Goal: Use online tool/utility: Utilize a website feature to perform a specific function

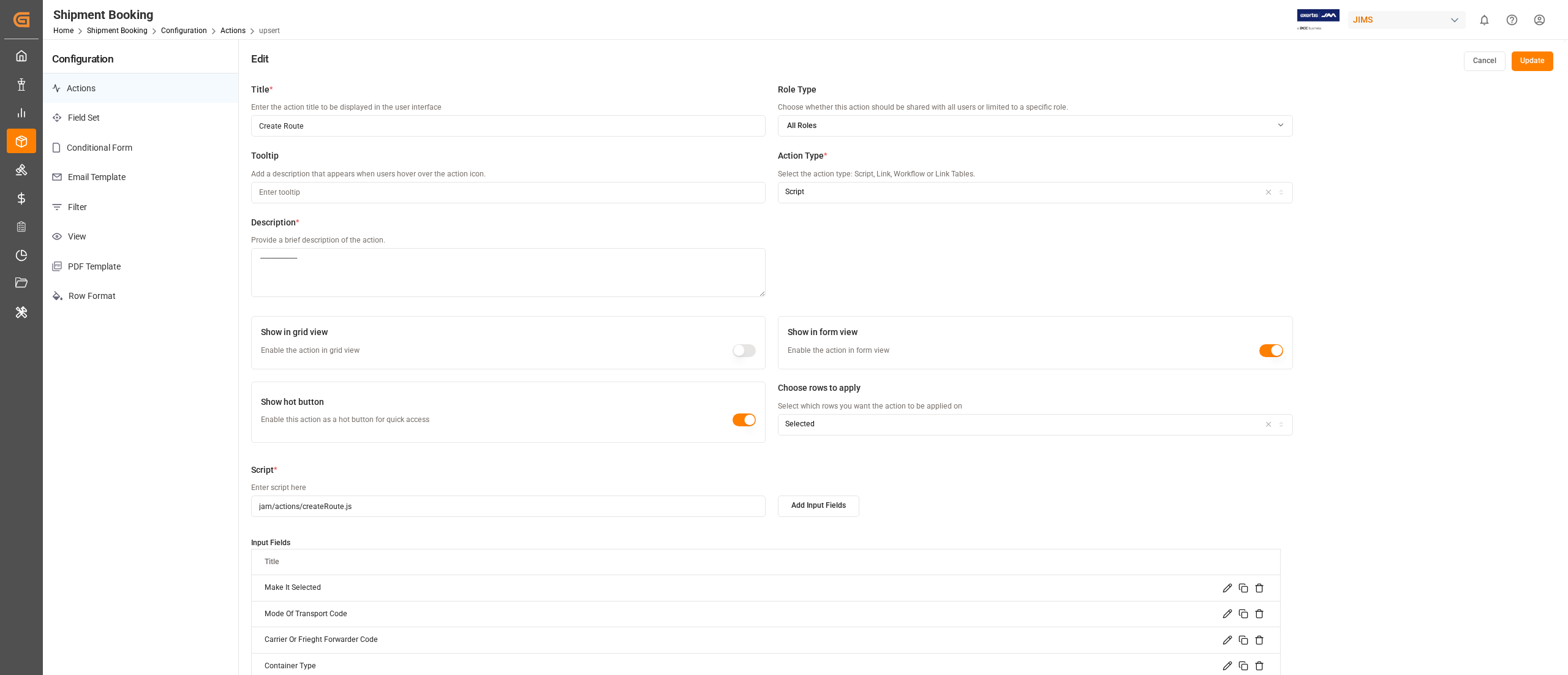
click at [1376, 11] on div "JIMS" at bounding box center [1407, 20] width 118 height 18
type input "coves"
click at [1391, 91] on span "Covestro-0V06" at bounding box center [1368, 89] width 49 height 11
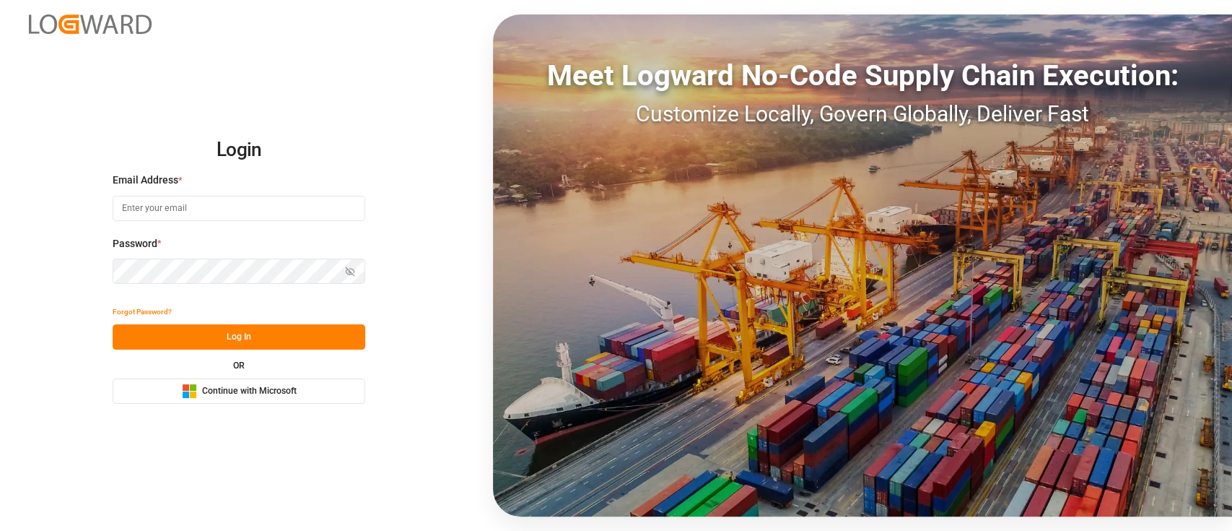
click at [274, 381] on button "Microsoft Logo Continue with Microsoft" at bounding box center [239, 390] width 253 height 25
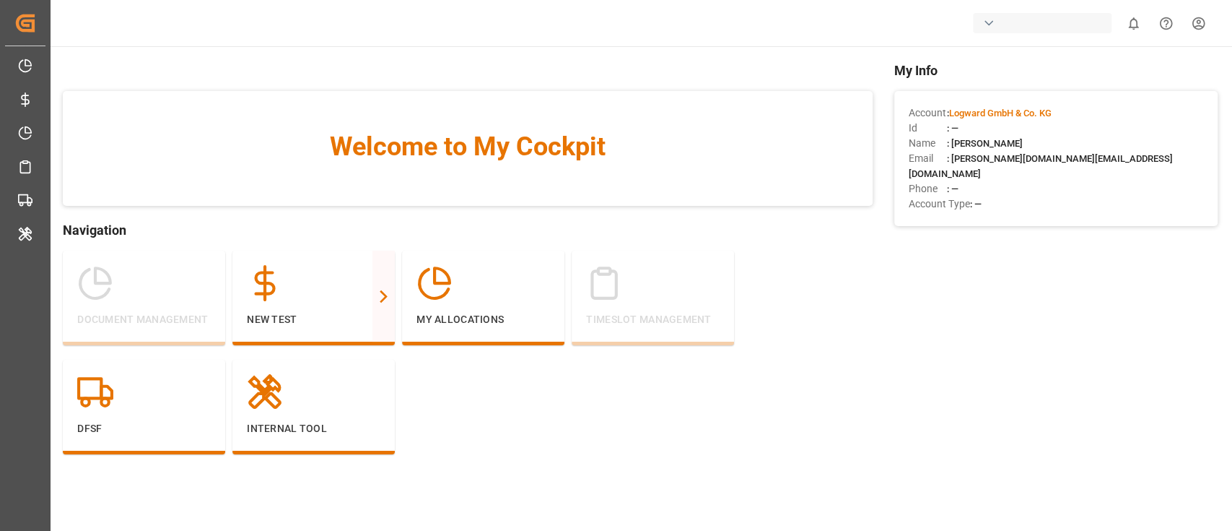
click at [1024, 16] on div "button" at bounding box center [1042, 23] width 139 height 20
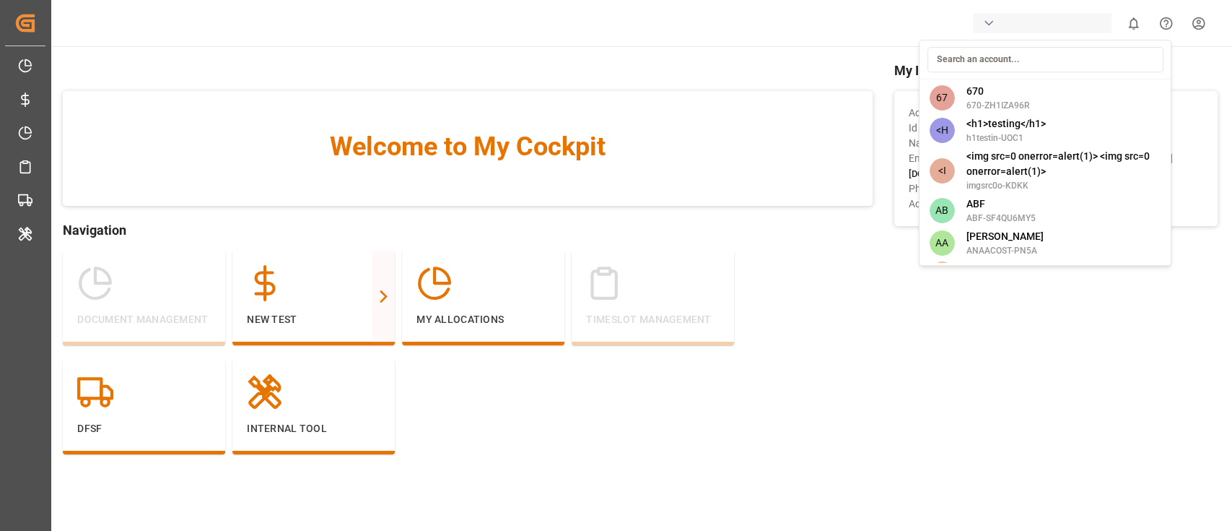
type input "e"
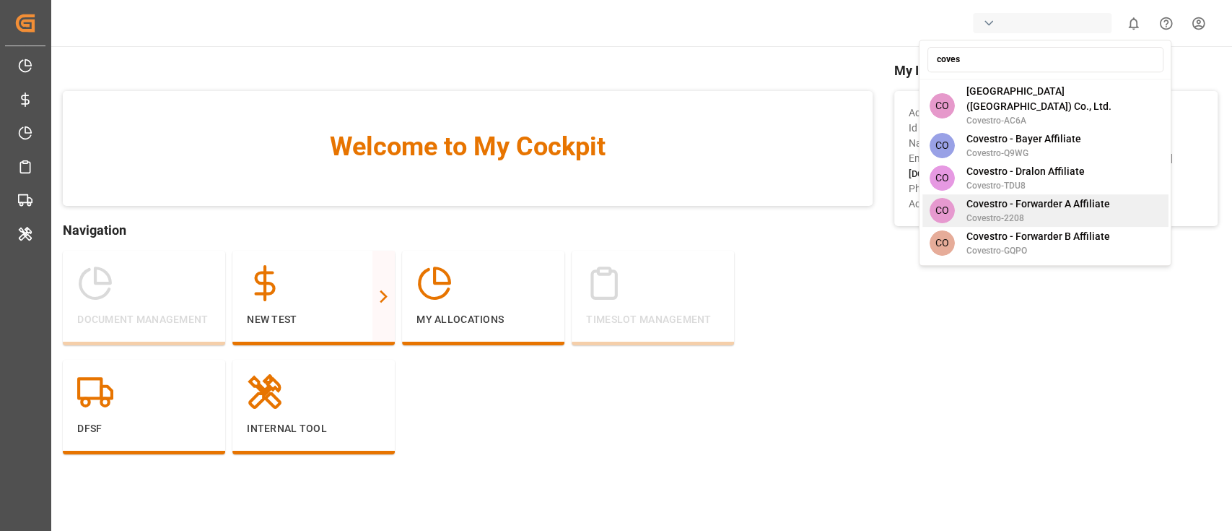
scroll to position [209, 0]
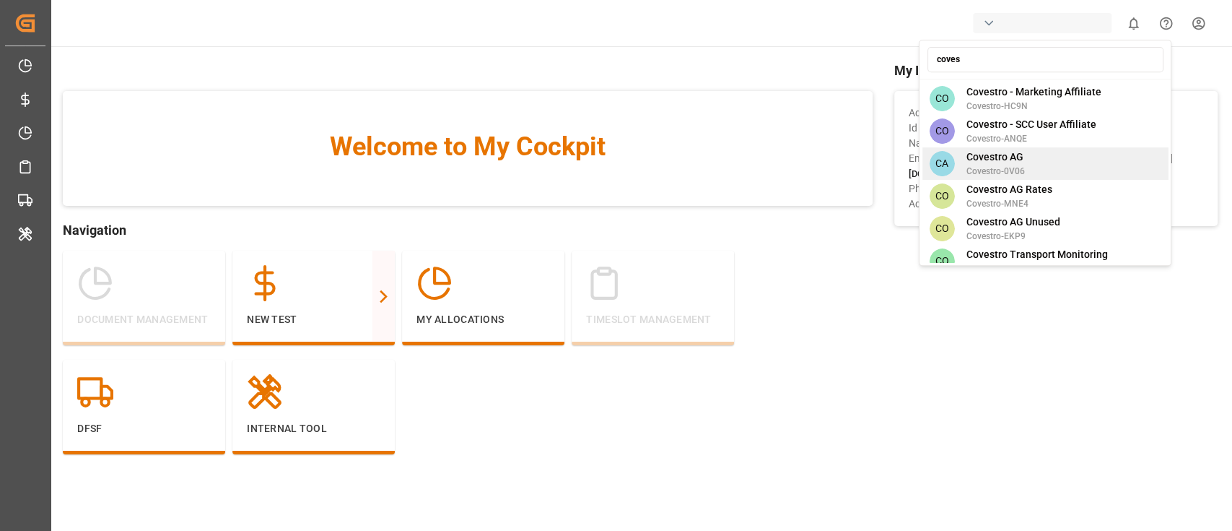
type input "coves"
click at [1056, 159] on div "CA Covestro AG Covestro-0V06" at bounding box center [1045, 163] width 246 height 32
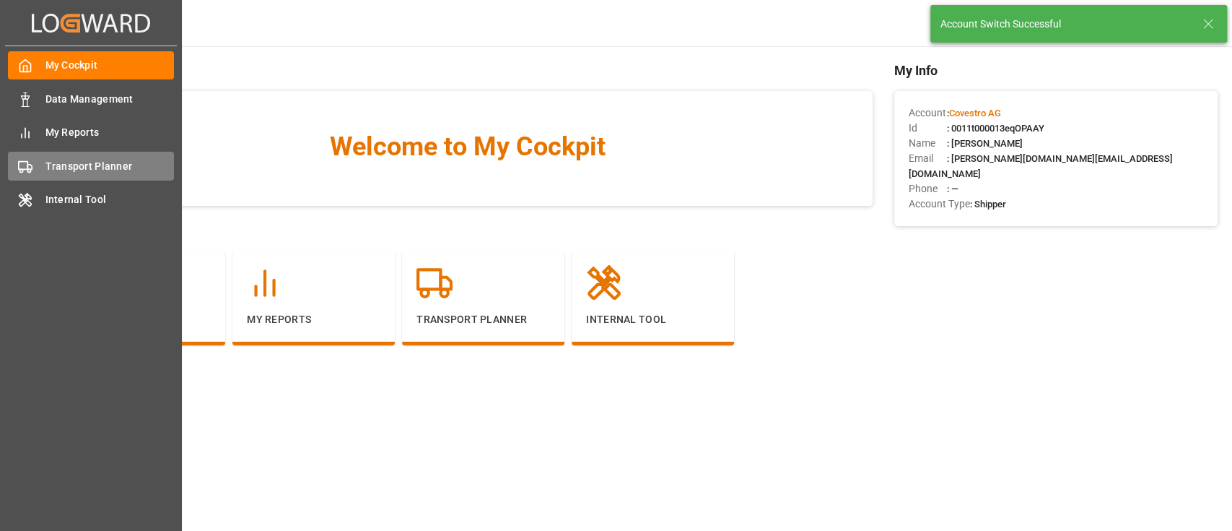
click at [48, 159] on span "Transport Planner" at bounding box center [109, 166] width 129 height 15
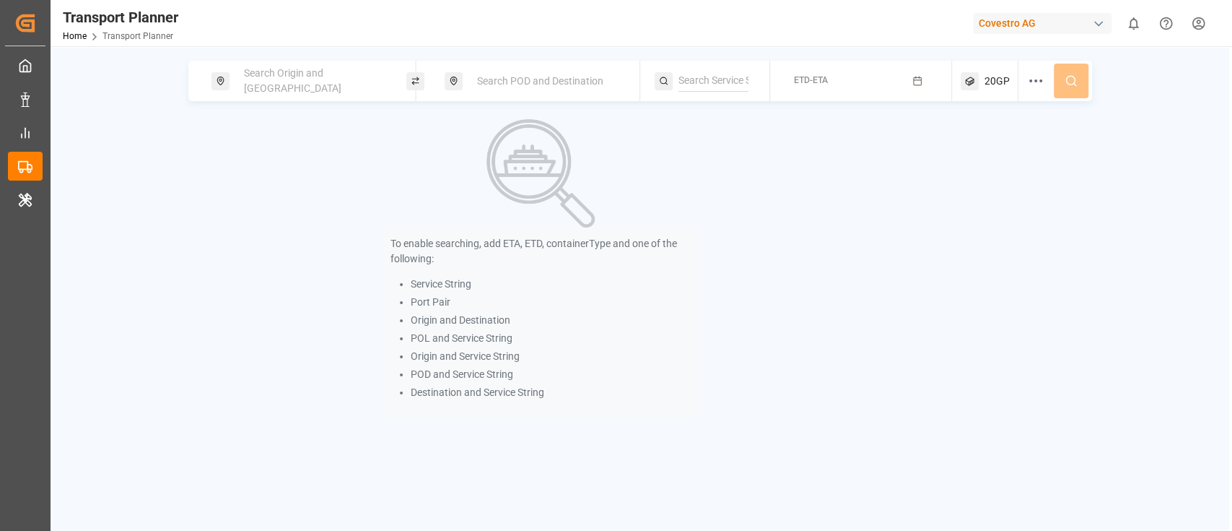
click at [323, 84] on span "Search Origin and POL" at bounding box center [292, 80] width 97 height 27
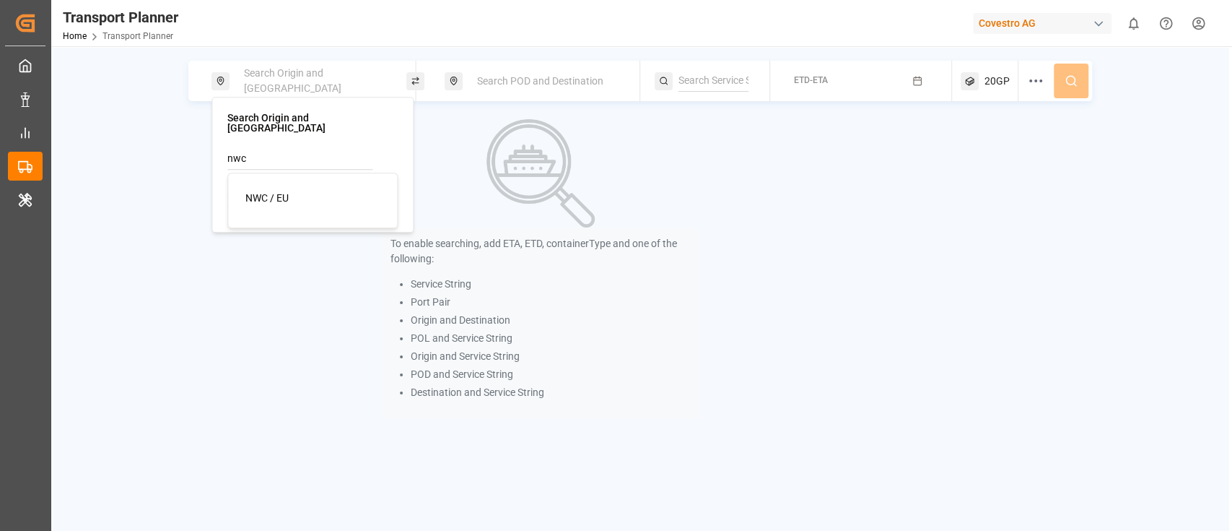
click at [303, 191] on div "NWC / EU" at bounding box center [315, 198] width 140 height 15
type input "NWC / EU"
click at [531, 81] on span "Search POD and Destination" at bounding box center [540, 81] width 126 height 12
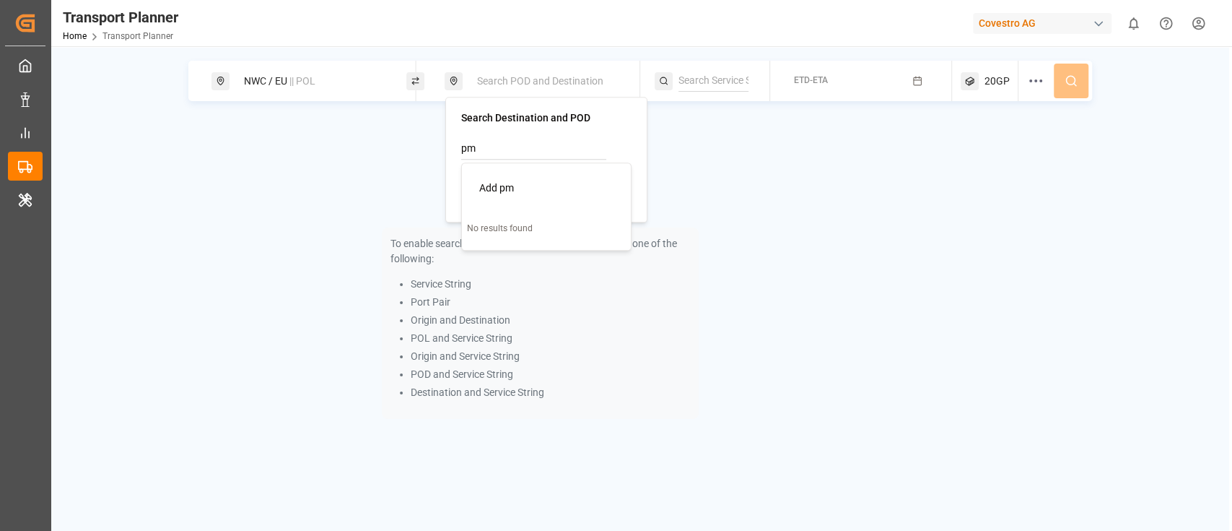
type input "p"
click at [518, 190] on input at bounding box center [533, 186] width 145 height 22
click at [531, 222] on b "PHMNN" at bounding box center [516, 225] width 37 height 12
type input "PHMNN"
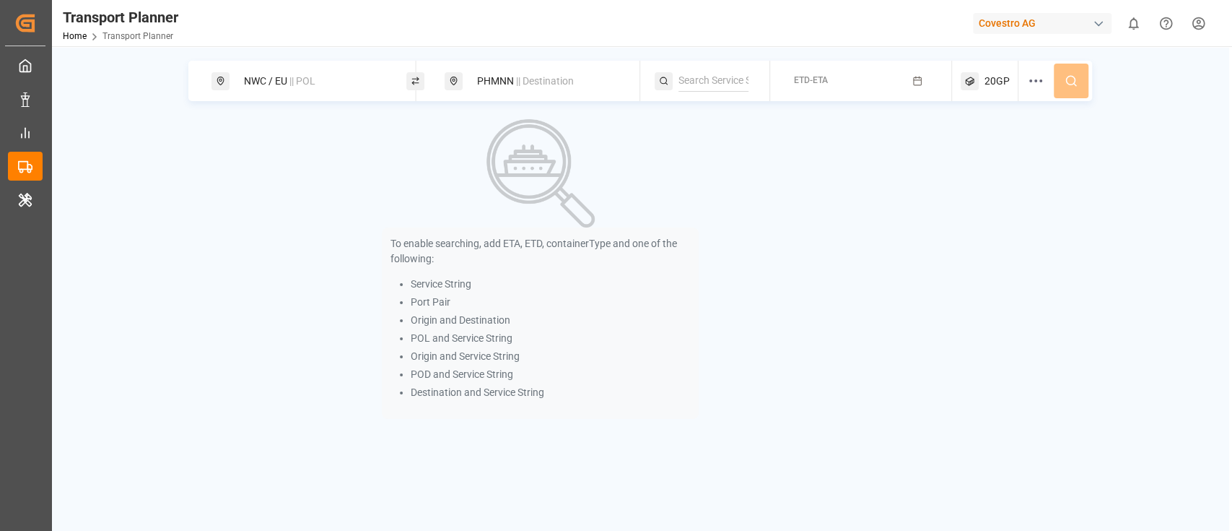
click at [832, 72] on button "ETD-ETA" at bounding box center [861, 81] width 164 height 28
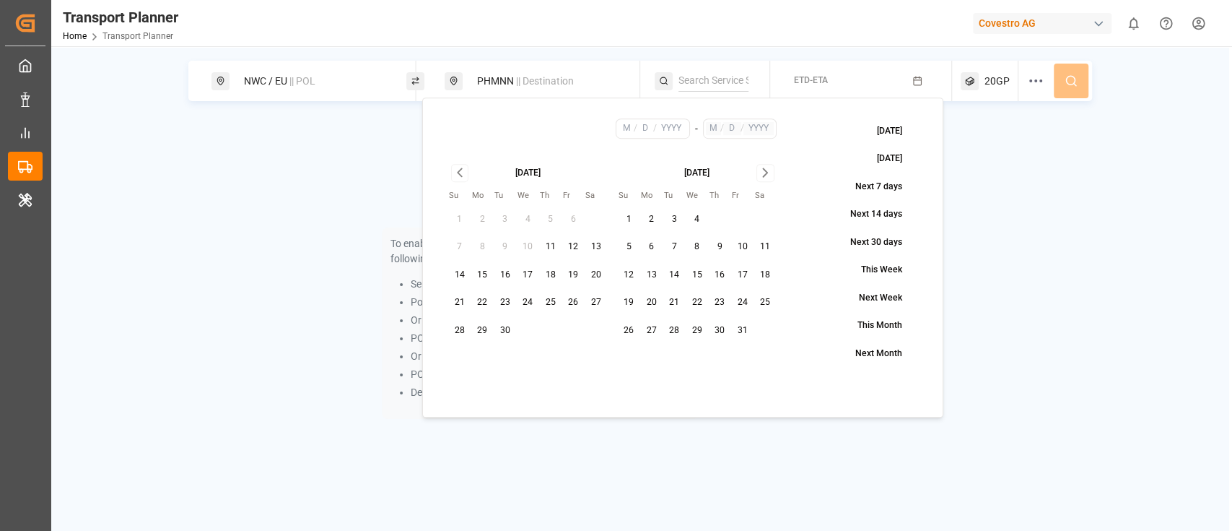
click at [549, 253] on button "11" at bounding box center [550, 246] width 23 height 23
type input "9"
type input "11"
type input "2025"
click at [765, 173] on icon "Go to next month" at bounding box center [765, 173] width 4 height 8
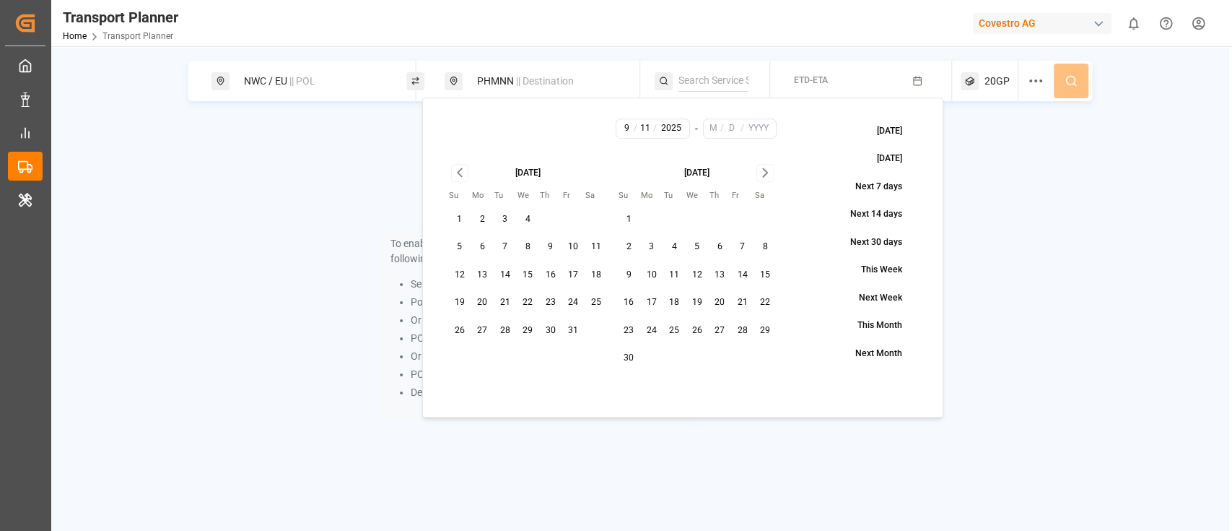
click at [765, 173] on icon "Go to next month" at bounding box center [765, 173] width 4 height 8
click at [527, 337] on button "31" at bounding box center [527, 330] width 23 height 23
type input "12"
type input "31"
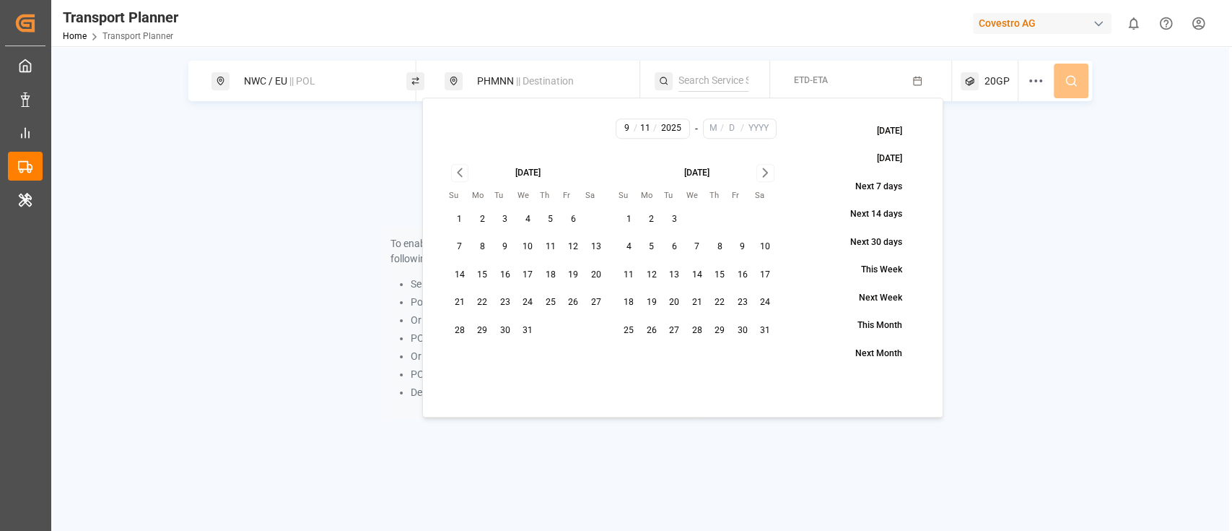
type input "2025"
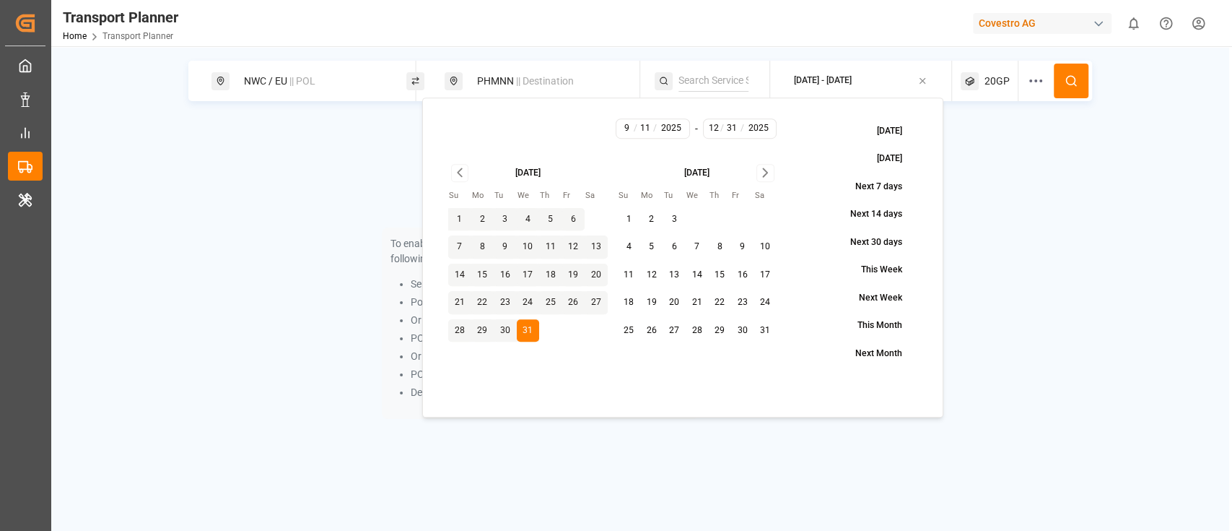
click at [1071, 87] on button at bounding box center [1071, 81] width 35 height 35
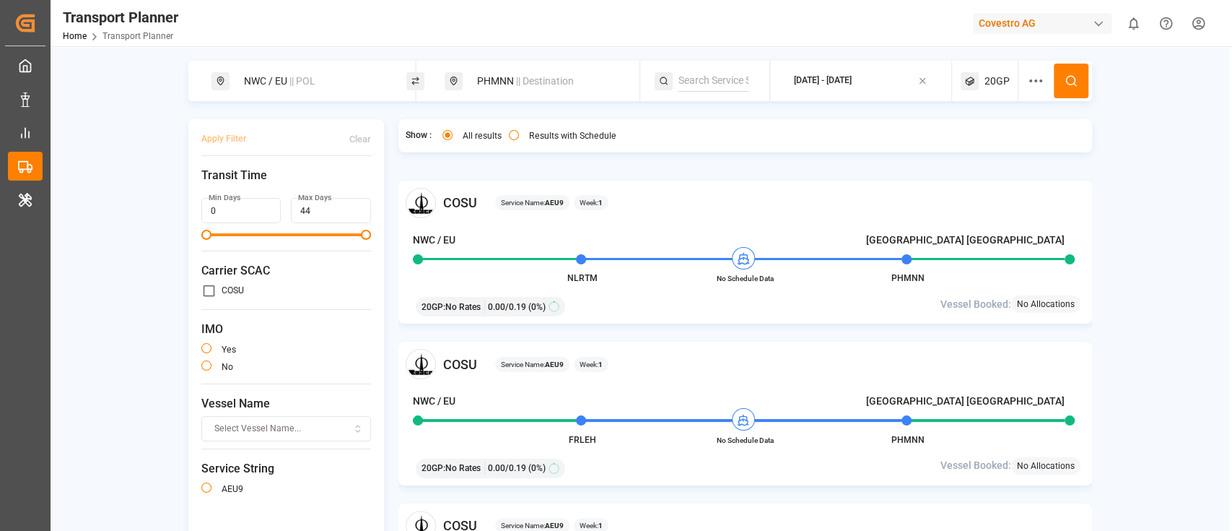
click at [530, 142] on div "Results with Schedule" at bounding box center [563, 137] width 108 height 15
click at [530, 131] on label "Results with Schedule" at bounding box center [572, 135] width 87 height 9
click at [519, 130] on button "Results with Schedule" at bounding box center [514, 135] width 10 height 10
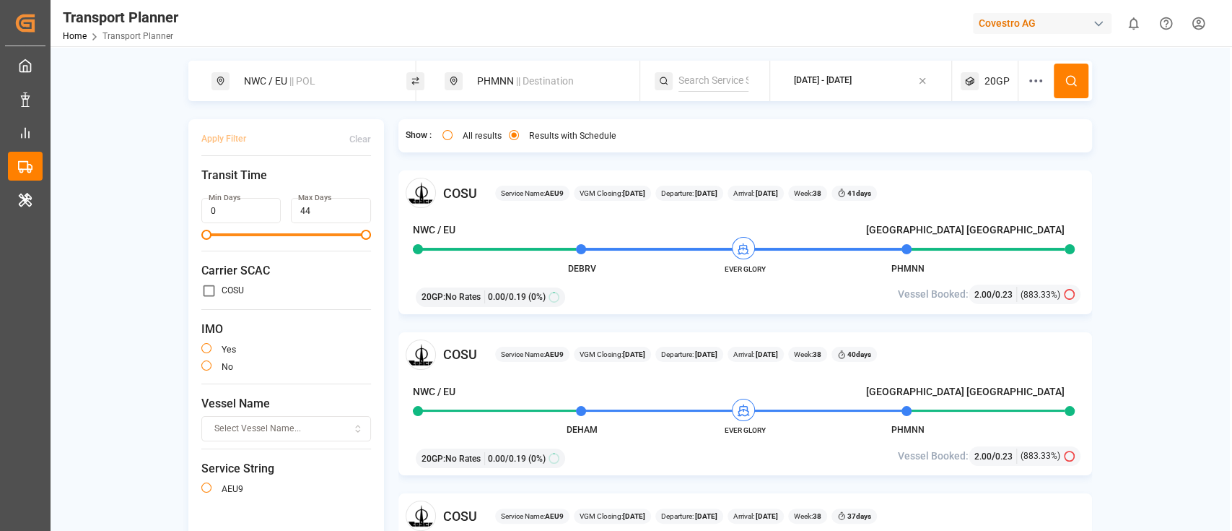
click at [731, 85] on input at bounding box center [714, 81] width 70 height 22
click at [743, 176] on div "CONDOR" at bounding box center [767, 173] width 140 height 15
click at [1067, 79] on icon at bounding box center [1071, 80] width 13 height 13
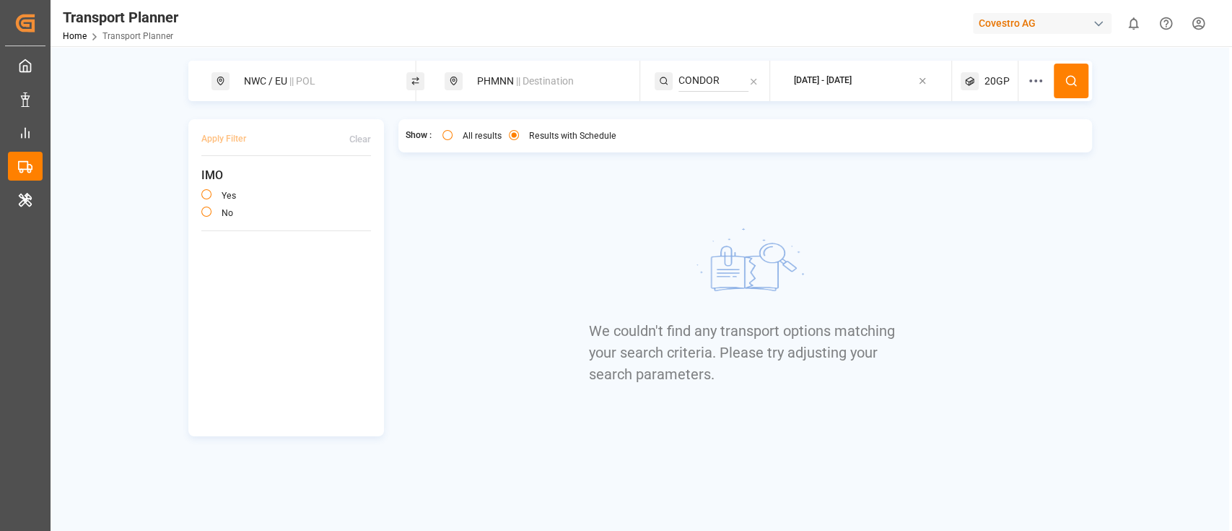
click at [728, 84] on input "CONDOR" at bounding box center [714, 81] width 70 height 22
type input "C"
click at [1054, 74] on button at bounding box center [1071, 81] width 35 height 35
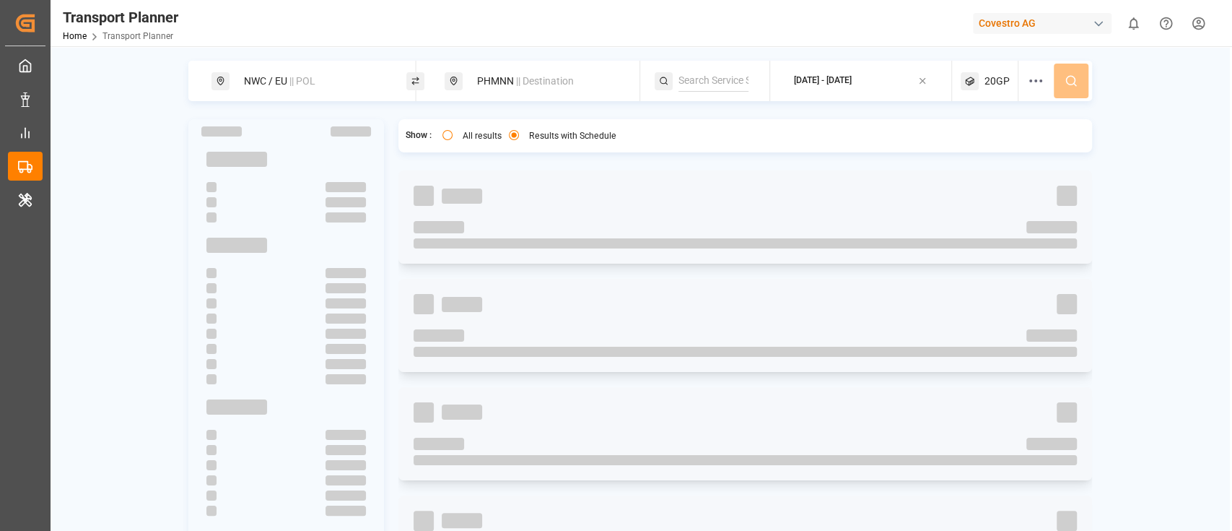
click at [990, 87] on span "20GP" at bounding box center [997, 81] width 25 height 15
click at [976, 155] on div "20GP" at bounding box center [966, 150] width 70 height 14
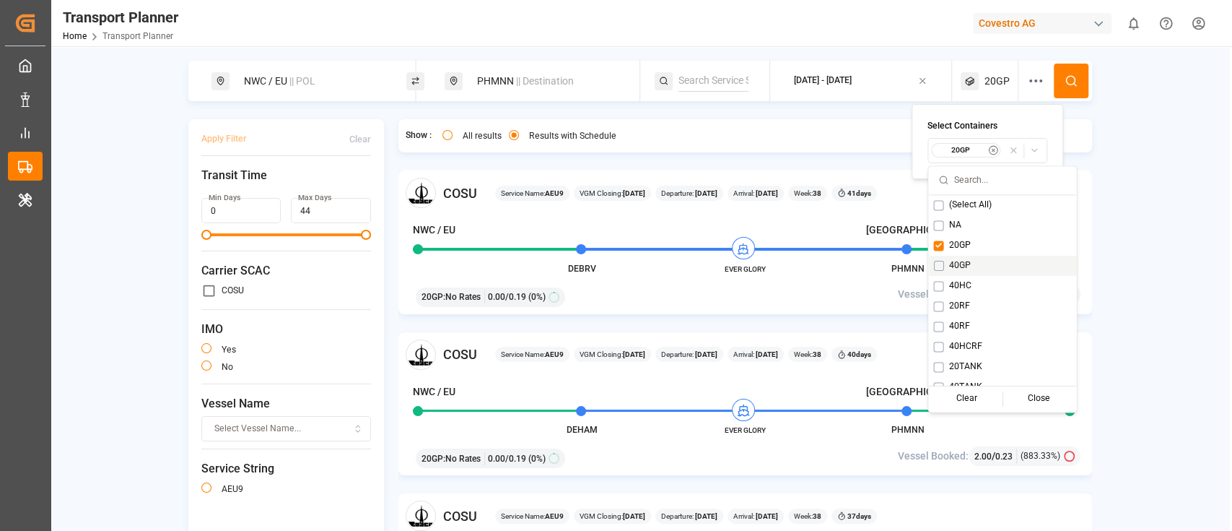
click at [970, 261] on span "40GP" at bounding box center [960, 265] width 22 height 13
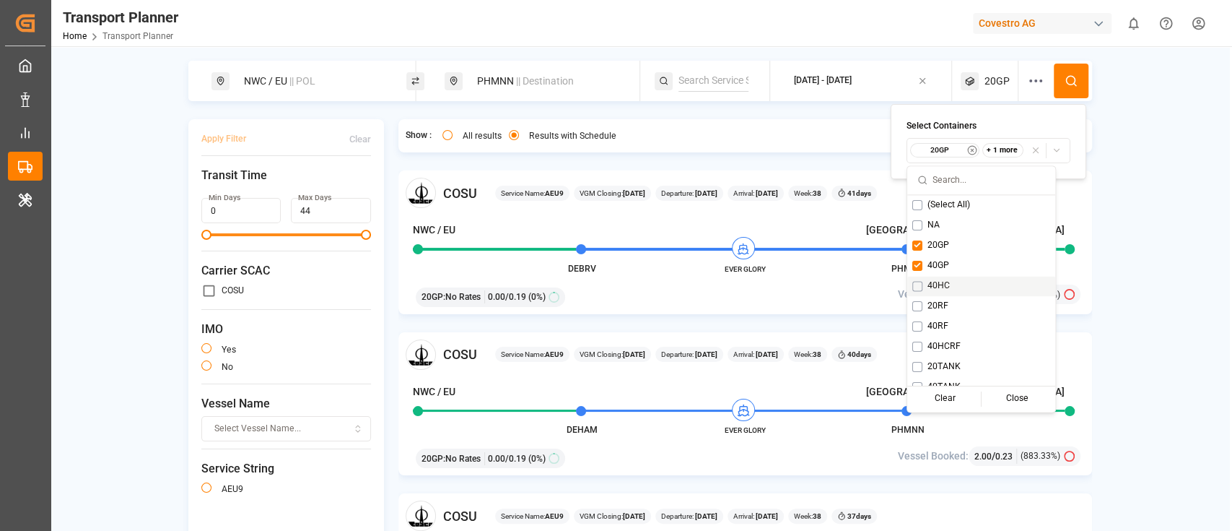
click at [954, 287] on div "40HC" at bounding box center [982, 286] width 148 height 20
click at [953, 307] on div "20RF" at bounding box center [982, 306] width 148 height 20
click at [955, 318] on div "40RF" at bounding box center [982, 326] width 148 height 20
click at [955, 342] on span "40HCRF" at bounding box center [944, 346] width 33 height 13
click at [955, 357] on div "20TANK" at bounding box center [982, 367] width 148 height 20
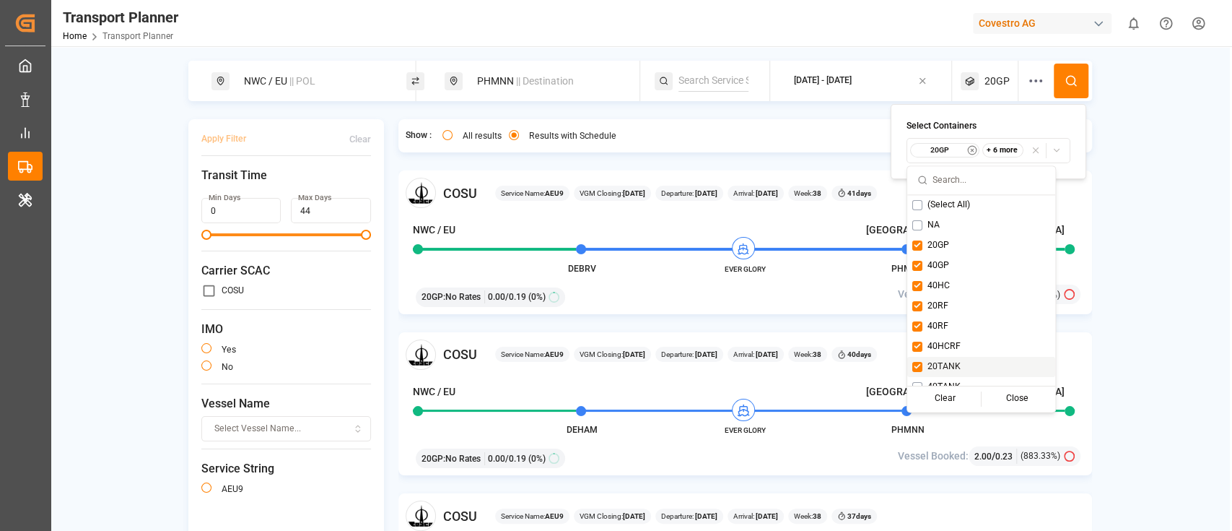
scroll to position [12, 0]
click at [961, 369] on div "40TANK" at bounding box center [982, 375] width 148 height 20
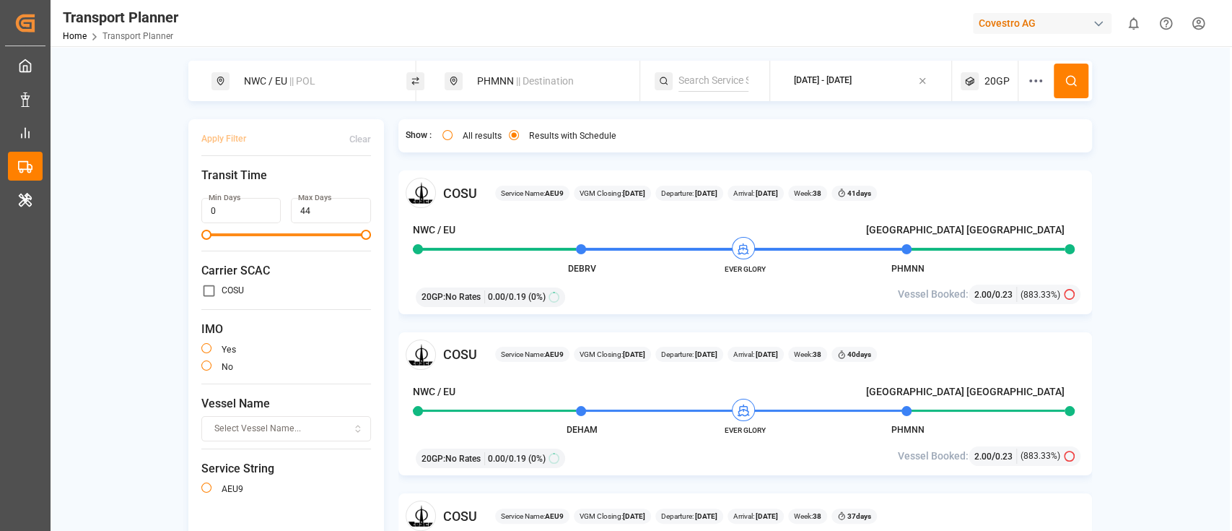
click at [1152, 206] on div "NWC / EU || POL PHMNN || Destination 2025-09-11 - 2025-12-31 20GP Apply Filter …" at bounding box center [640, 328] width 1179 height 534
click at [716, 79] on input at bounding box center [714, 81] width 70 height 22
click at [752, 126] on div "CONDOR" at bounding box center [767, 120] width 140 height 15
type input "CONDOR"
click at [723, 86] on input "CONDOR" at bounding box center [714, 81] width 70 height 22
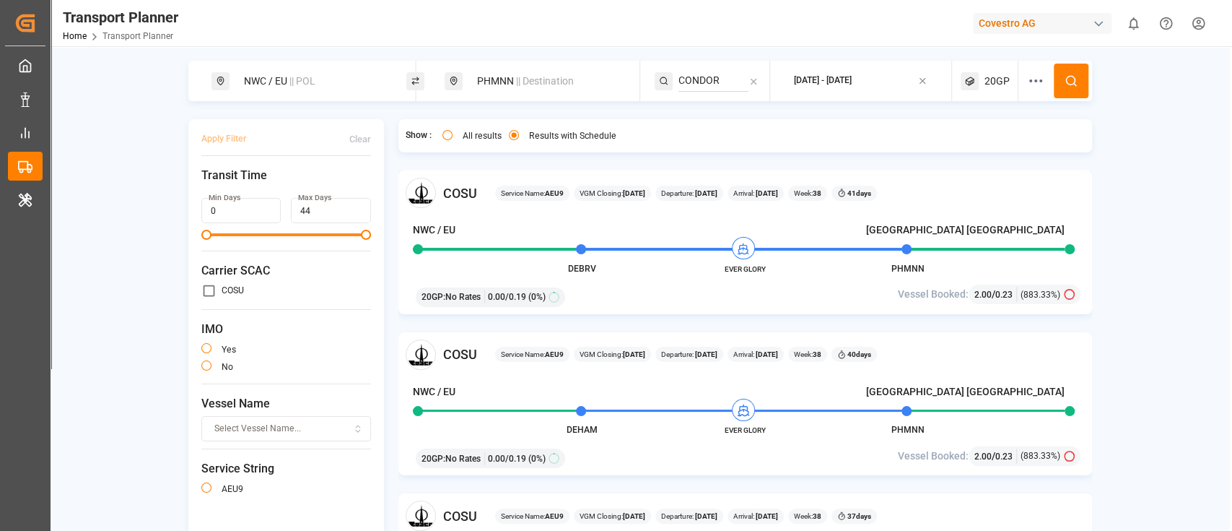
click at [1074, 84] on icon at bounding box center [1071, 80] width 13 height 13
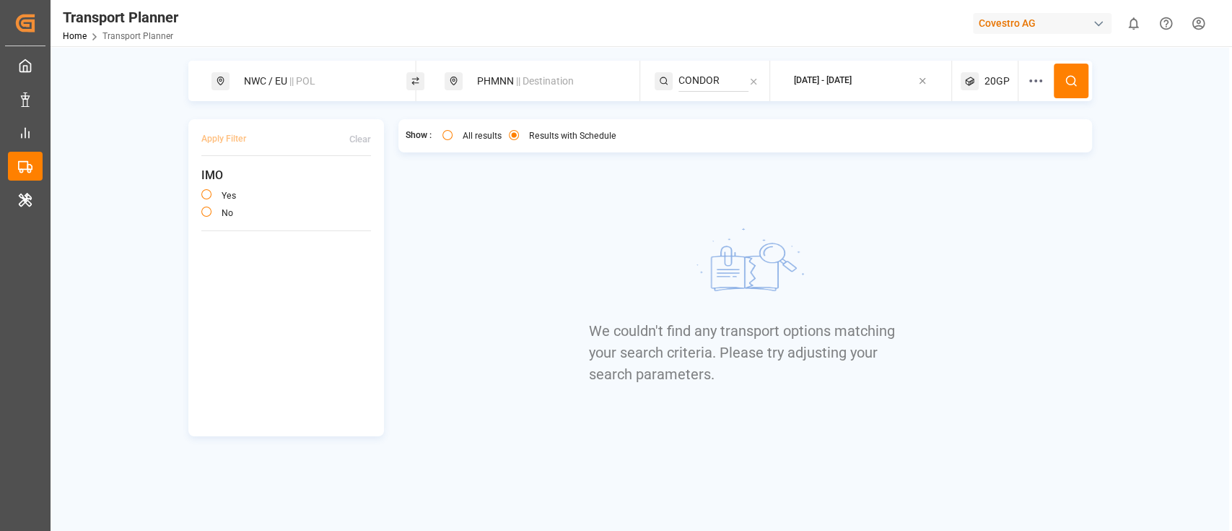
click at [717, 77] on input "CONDOR" at bounding box center [714, 81] width 70 height 22
click at [736, 77] on input at bounding box center [714, 81] width 70 height 22
type input "c"
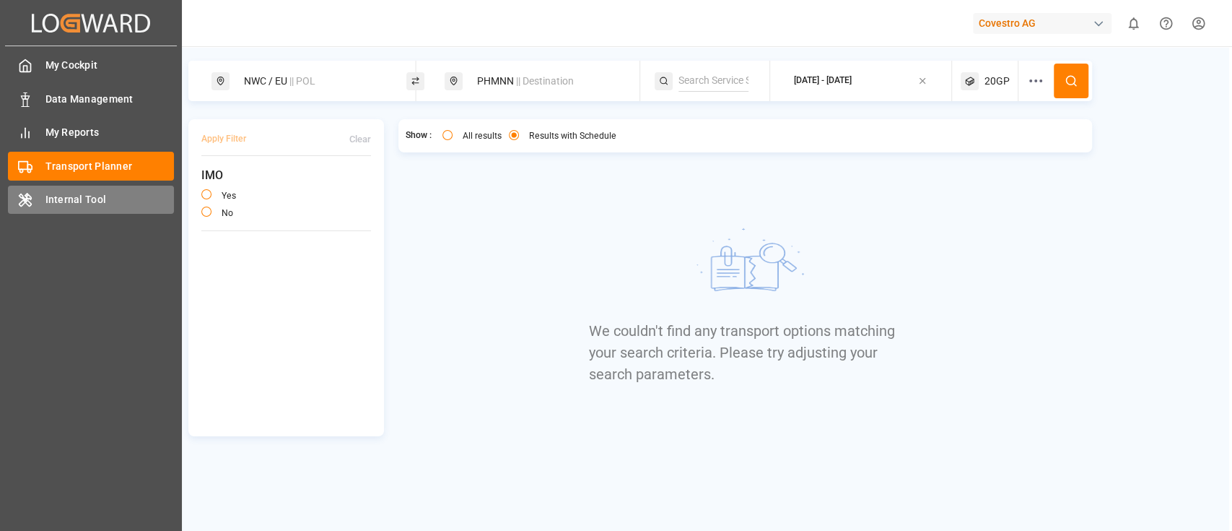
click at [98, 192] on span "Internal Tool" at bounding box center [109, 199] width 129 height 15
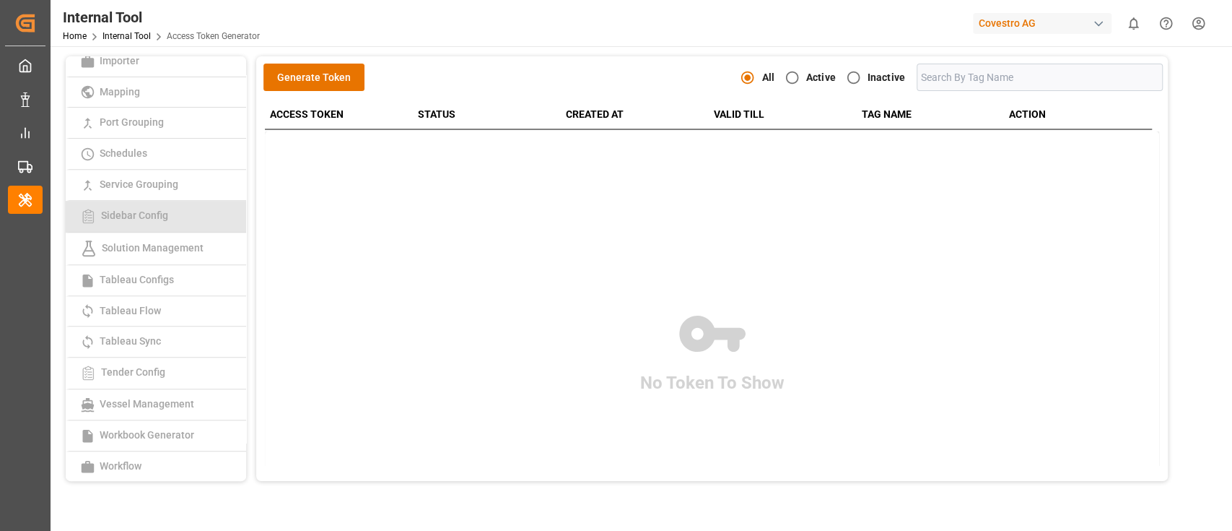
scroll to position [286, 0]
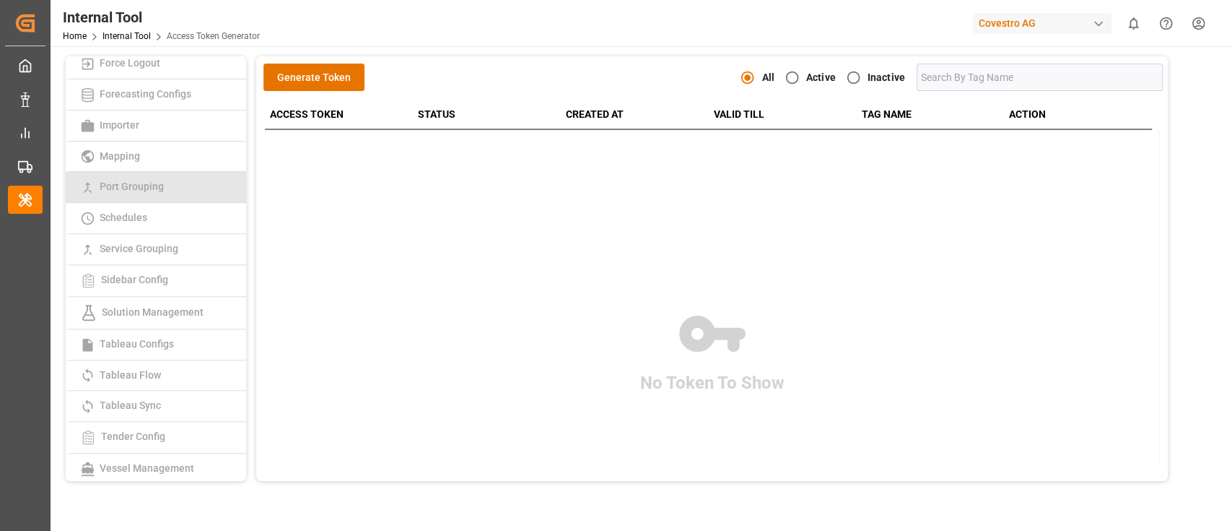
click at [187, 188] on link "Port Grouping" at bounding box center [156, 187] width 181 height 31
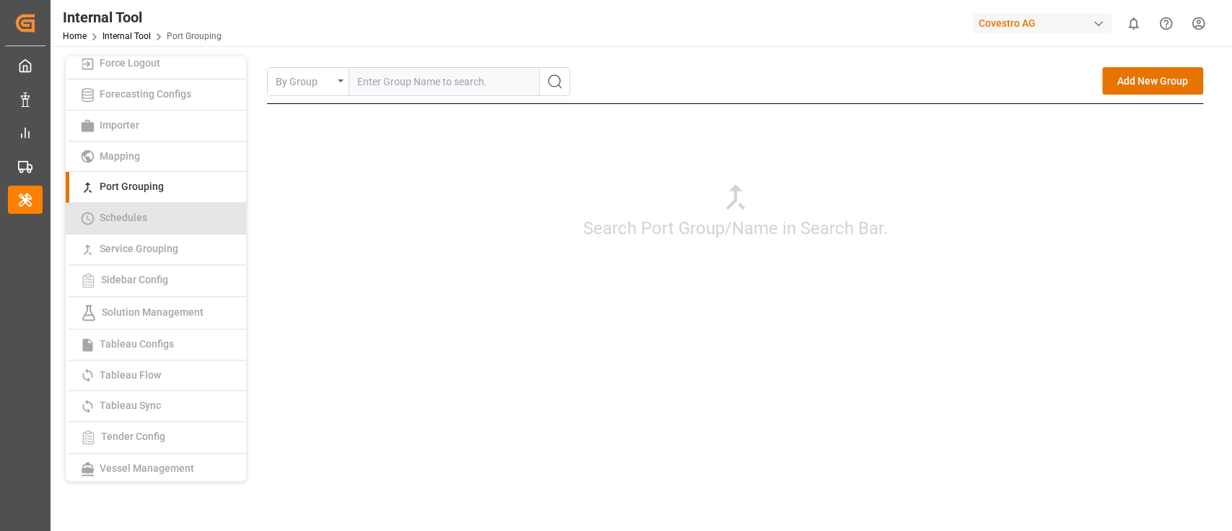
click at [194, 212] on link "Schedules" at bounding box center [156, 218] width 181 height 31
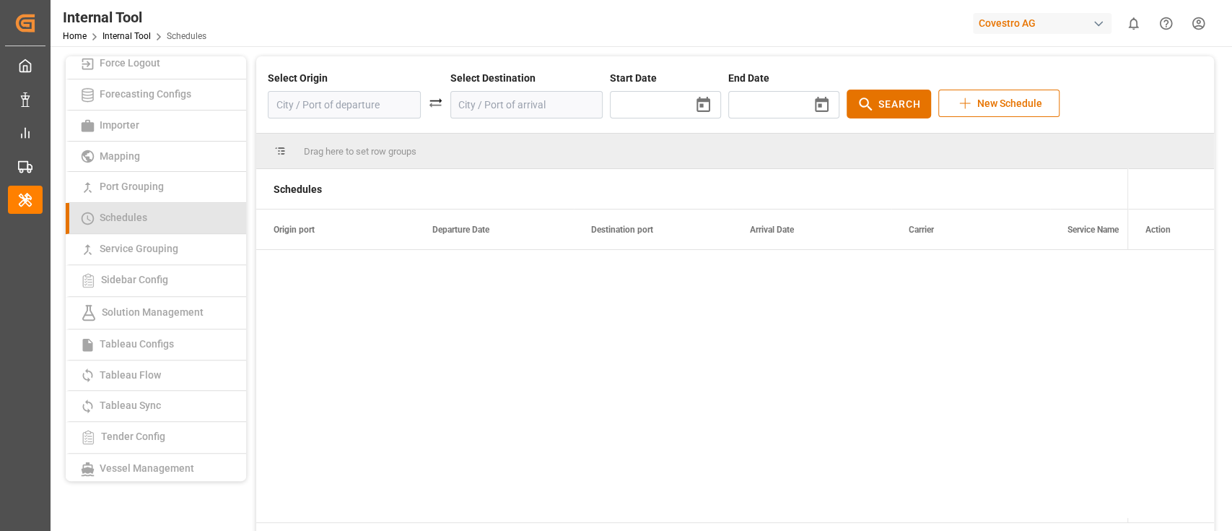
type input "2025/09/18"
type input "2025/11/06"
click at [385, 111] on input at bounding box center [344, 104] width 153 height 27
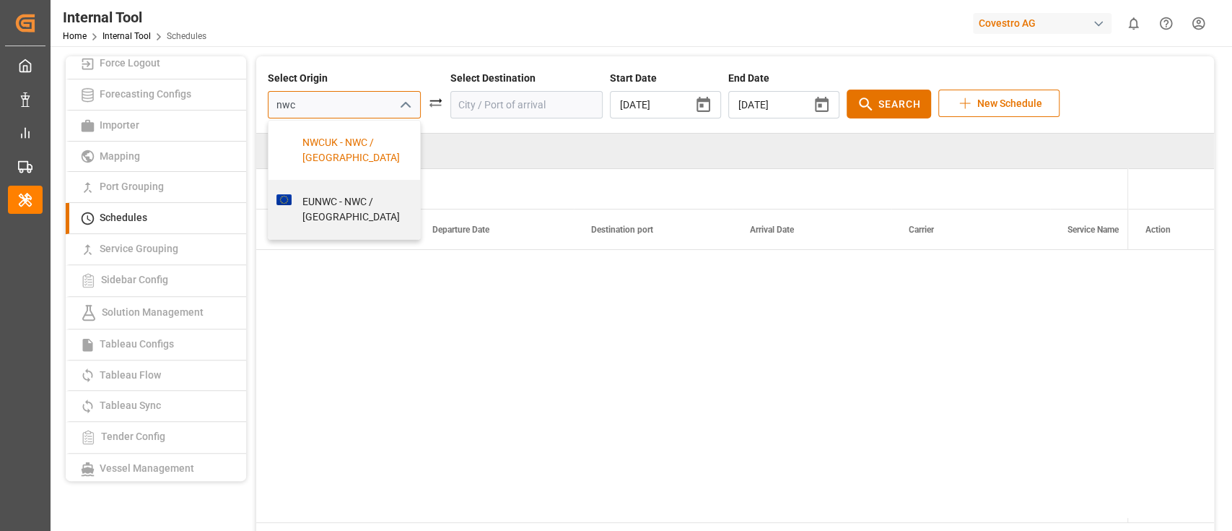
click at [346, 139] on div "NWCUK - NWC / UK" at bounding box center [352, 150] width 121 height 30
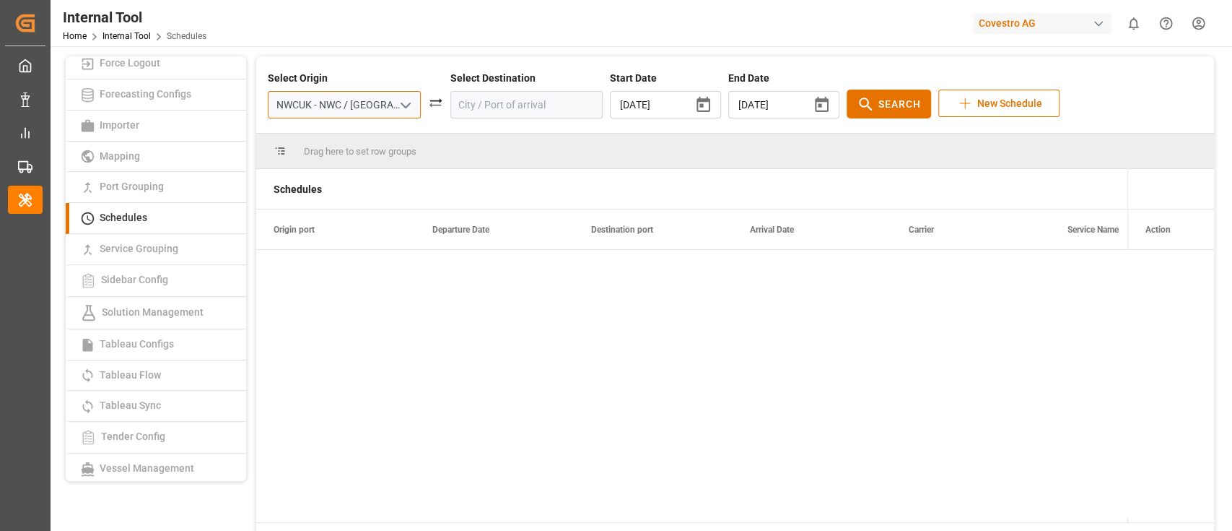
type input "NWCUK - NWC / UK"
click at [510, 110] on input at bounding box center [527, 104] width 153 height 27
type input "p"
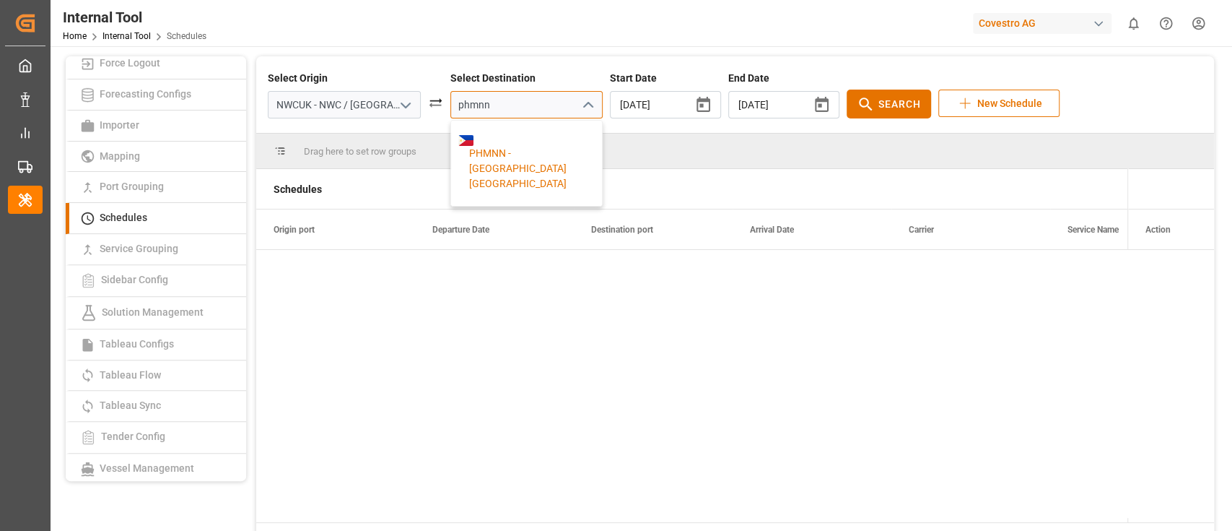
click at [498, 134] on div "PHMNN - Manila North Harbour" at bounding box center [527, 163] width 152 height 85
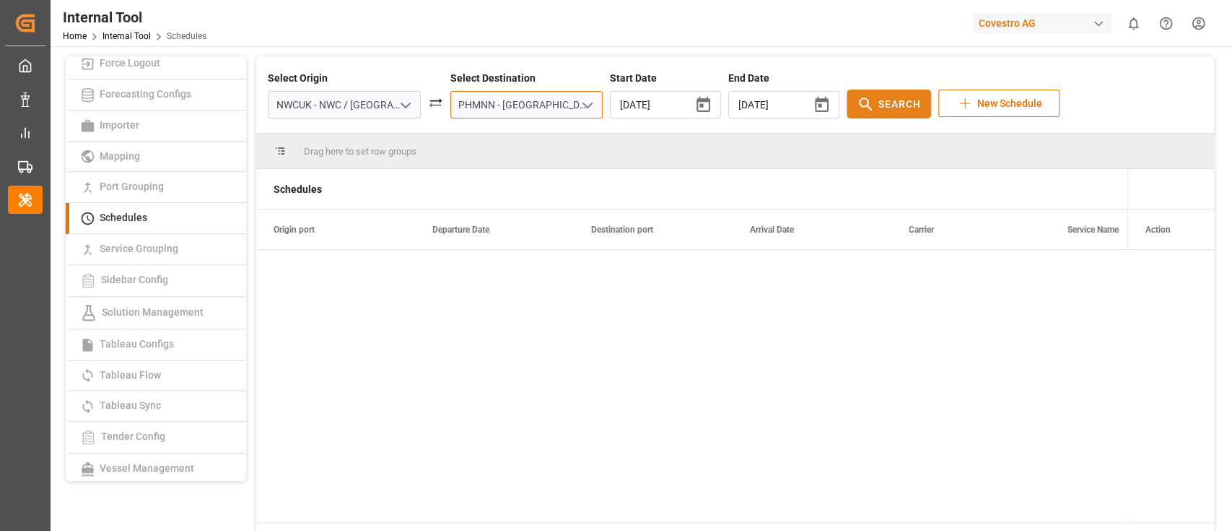
type input "PHMNN - Manila North Harbour"
click at [879, 109] on span "Search" at bounding box center [900, 104] width 43 height 15
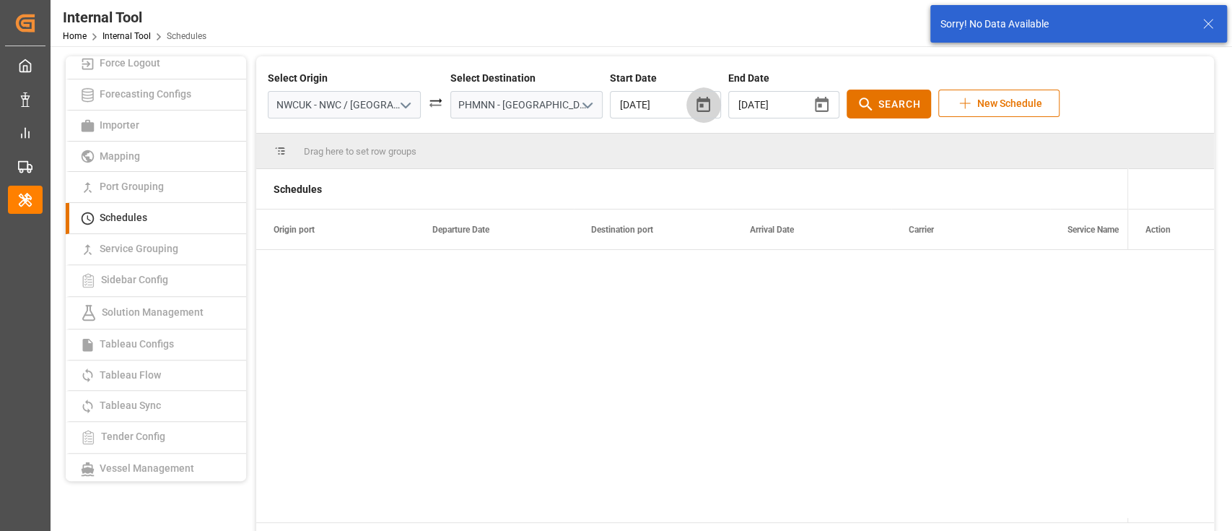
click at [686, 110] on button "button" at bounding box center [703, 104] width 35 height 35
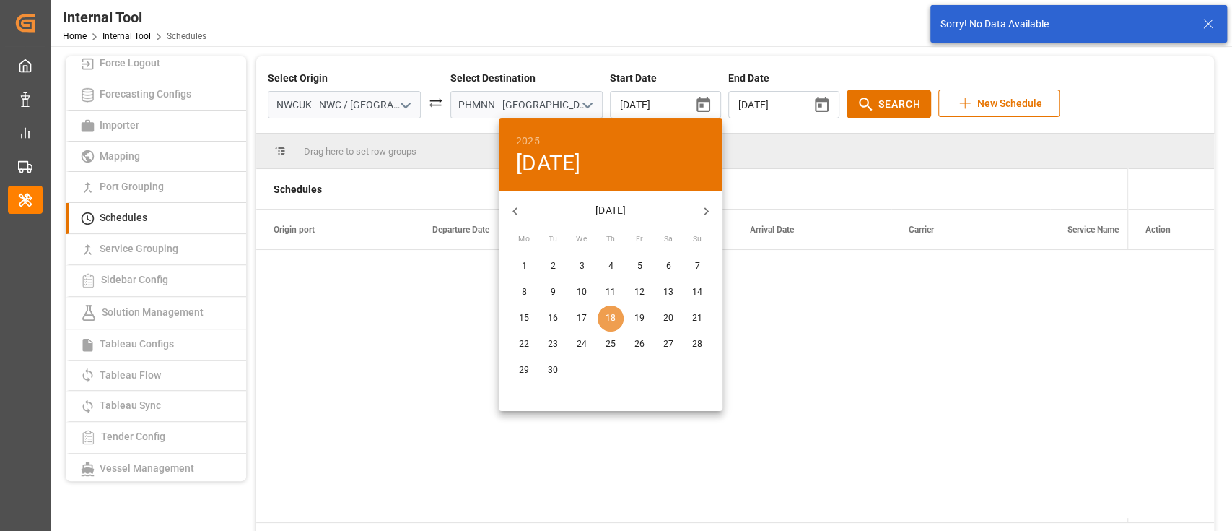
click at [619, 317] on span "18" at bounding box center [611, 318] width 26 height 13
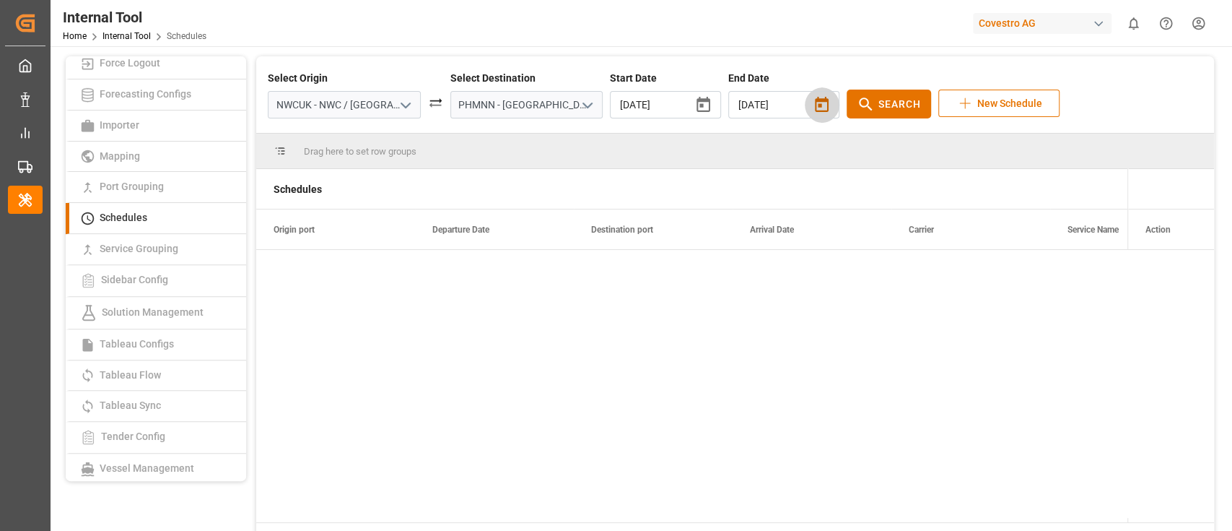
click at [815, 100] on icon "button" at bounding box center [822, 104] width 14 height 15
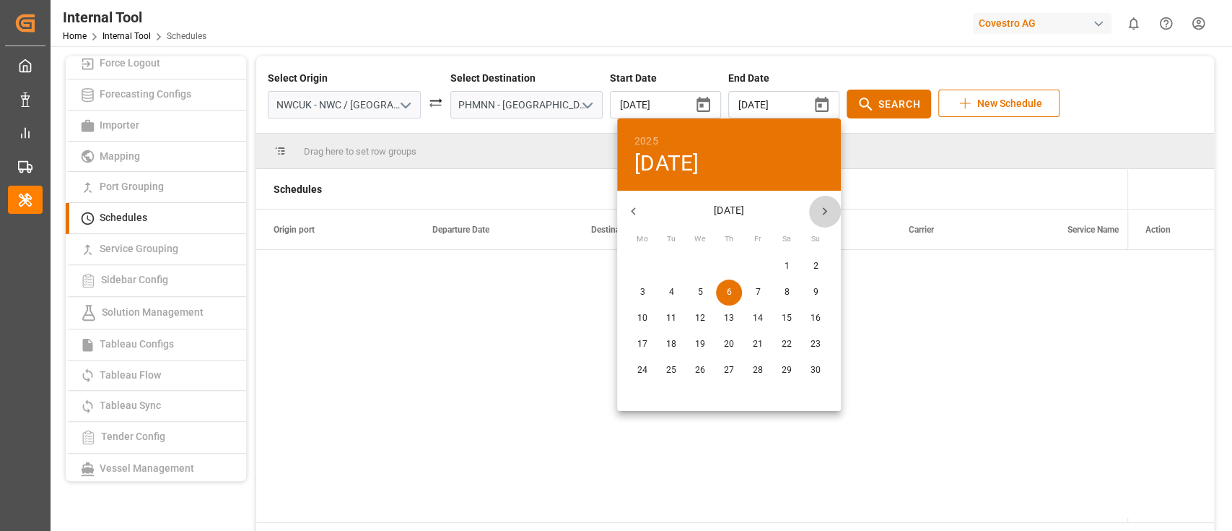
click at [831, 202] on button "button" at bounding box center [825, 211] width 32 height 32
click at [696, 374] on p "31" at bounding box center [700, 370] width 10 height 13
type input "2025/12/31"
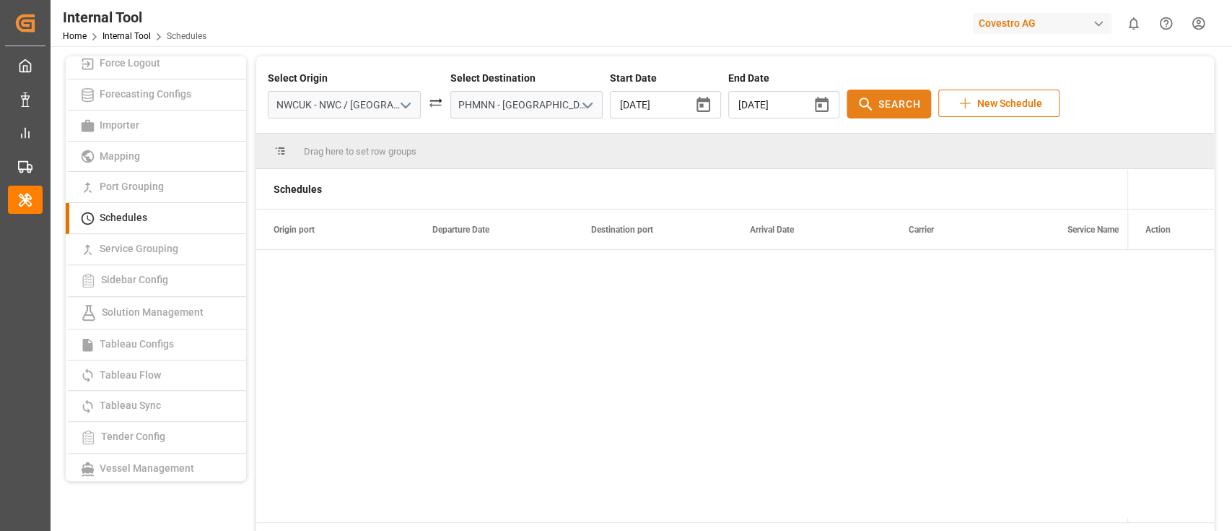
click at [879, 106] on span "Search" at bounding box center [900, 104] width 43 height 15
click at [857, 90] on button "Search" at bounding box center [889, 104] width 84 height 29
